Goal: Find specific page/section: Find specific page/section

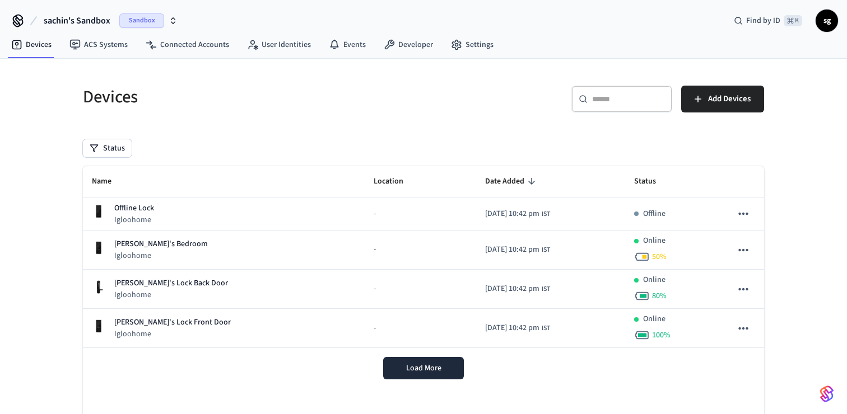
click at [172, 20] on icon "button" at bounding box center [173, 20] width 9 height 9
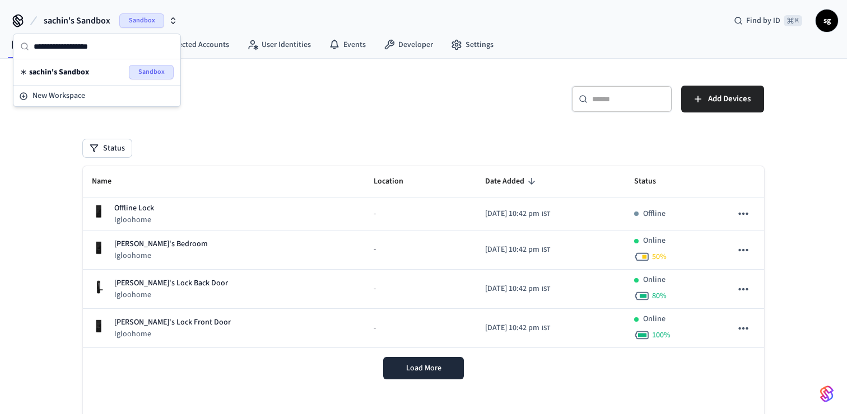
click at [284, 83] on div "Devices" at bounding box center [242, 96] width 347 height 49
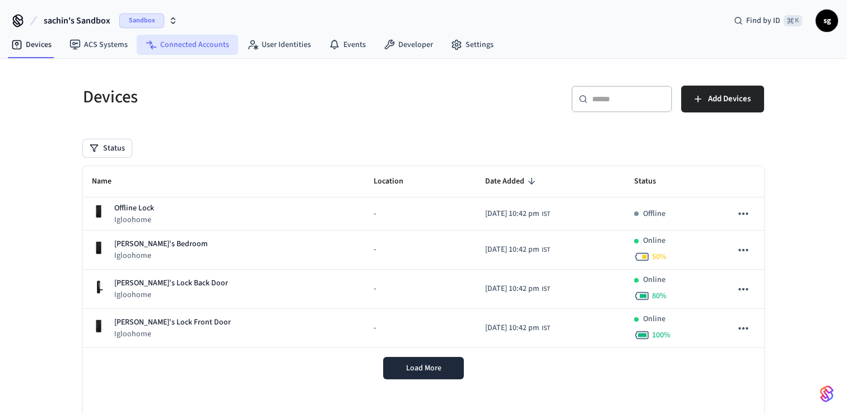
click at [198, 42] on link "Connected Accounts" at bounding box center [187, 45] width 101 height 20
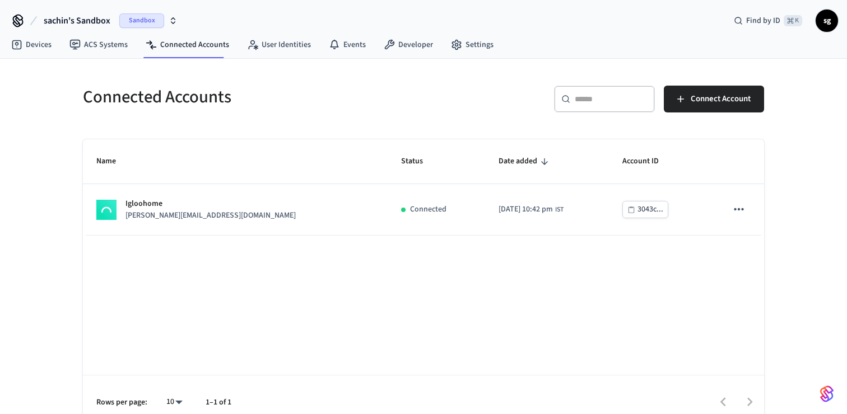
click at [17, 24] on icon at bounding box center [17, 19] width 9 height 9
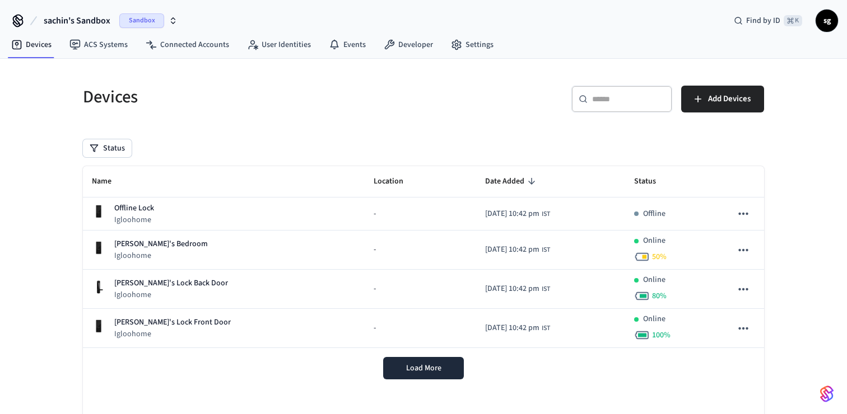
click at [78, 21] on span "sachin's Sandbox" at bounding box center [77, 20] width 67 height 13
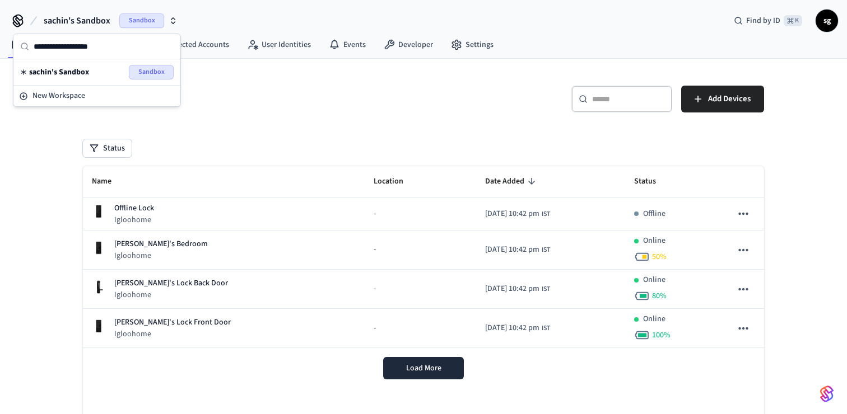
click at [20, 20] on icon at bounding box center [17, 19] width 9 height 9
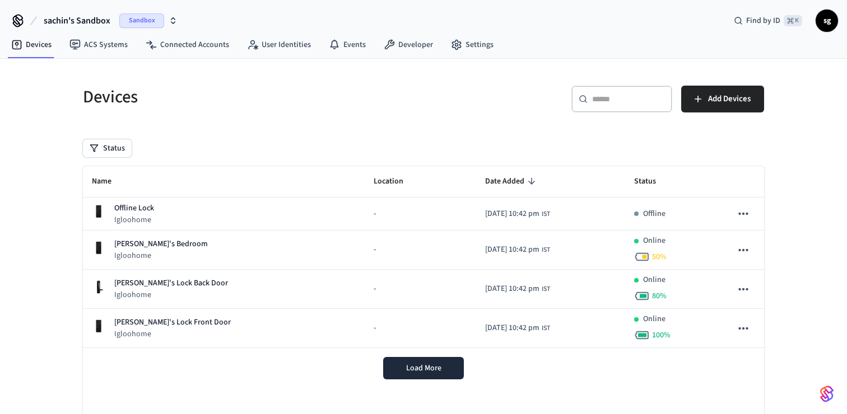
click at [20, 20] on icon at bounding box center [17, 19] width 9 height 9
click at [402, 46] on link "Developer" at bounding box center [408, 45] width 67 height 20
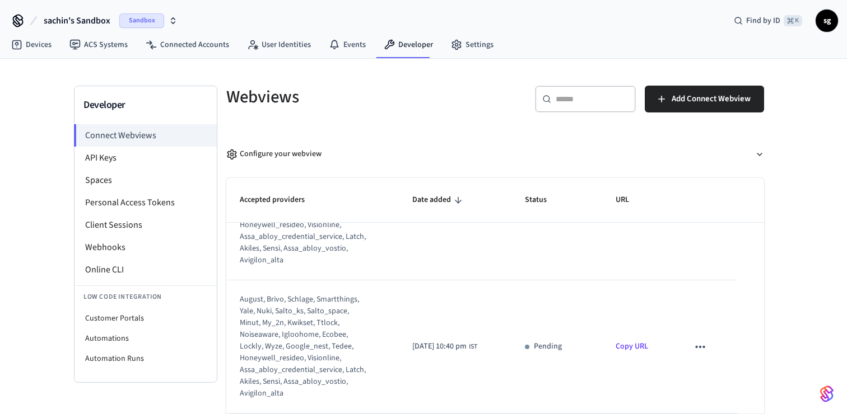
scroll to position [54, 0]
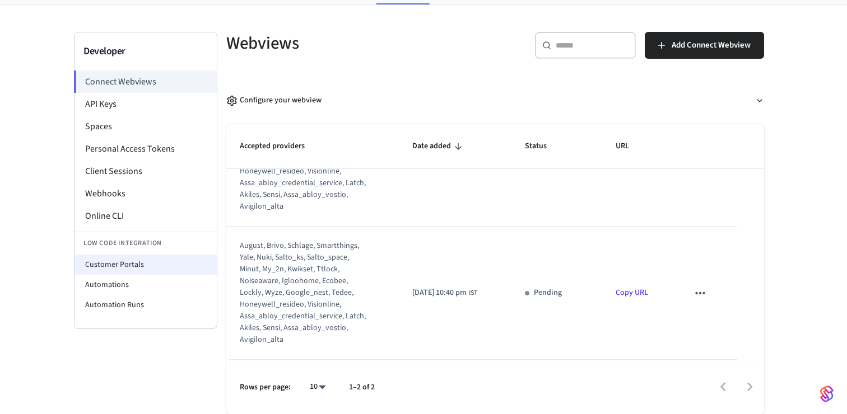
click at [162, 273] on li "Customer Portals" at bounding box center [145, 265] width 142 height 20
select select "**********"
